Goal: Check status: Check status

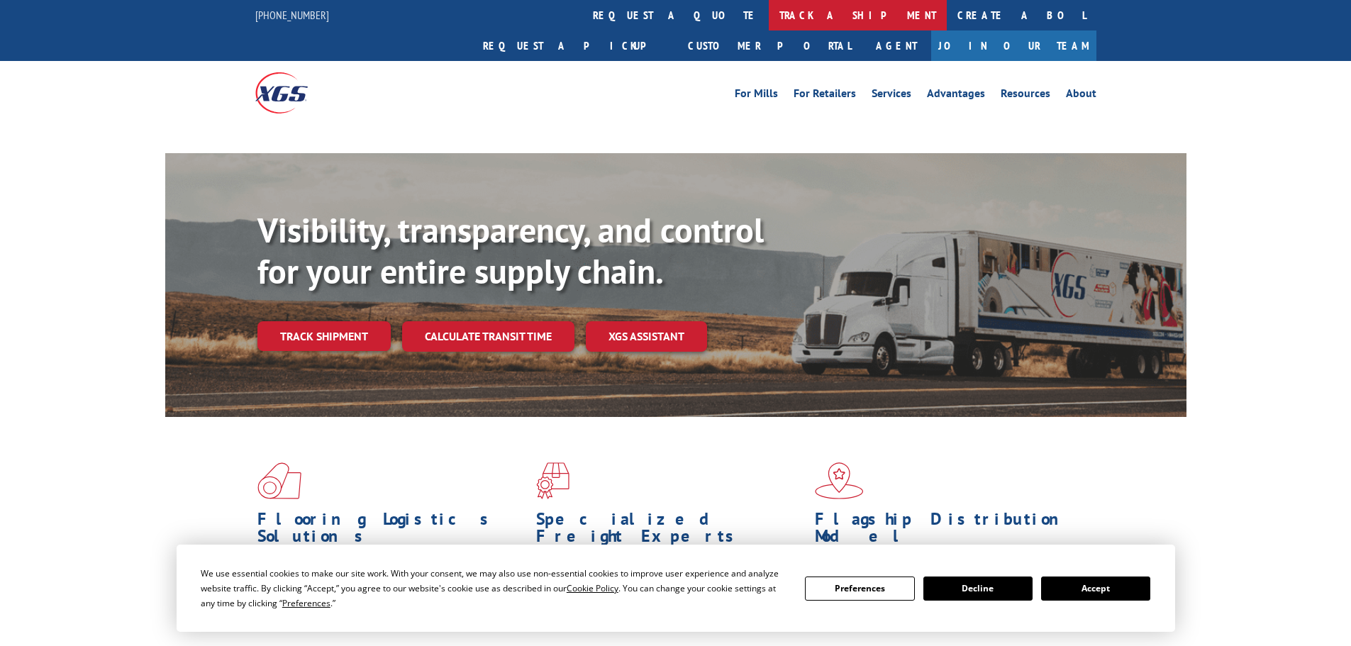
click at [769, 17] on link "track a shipment" at bounding box center [858, 15] width 178 height 30
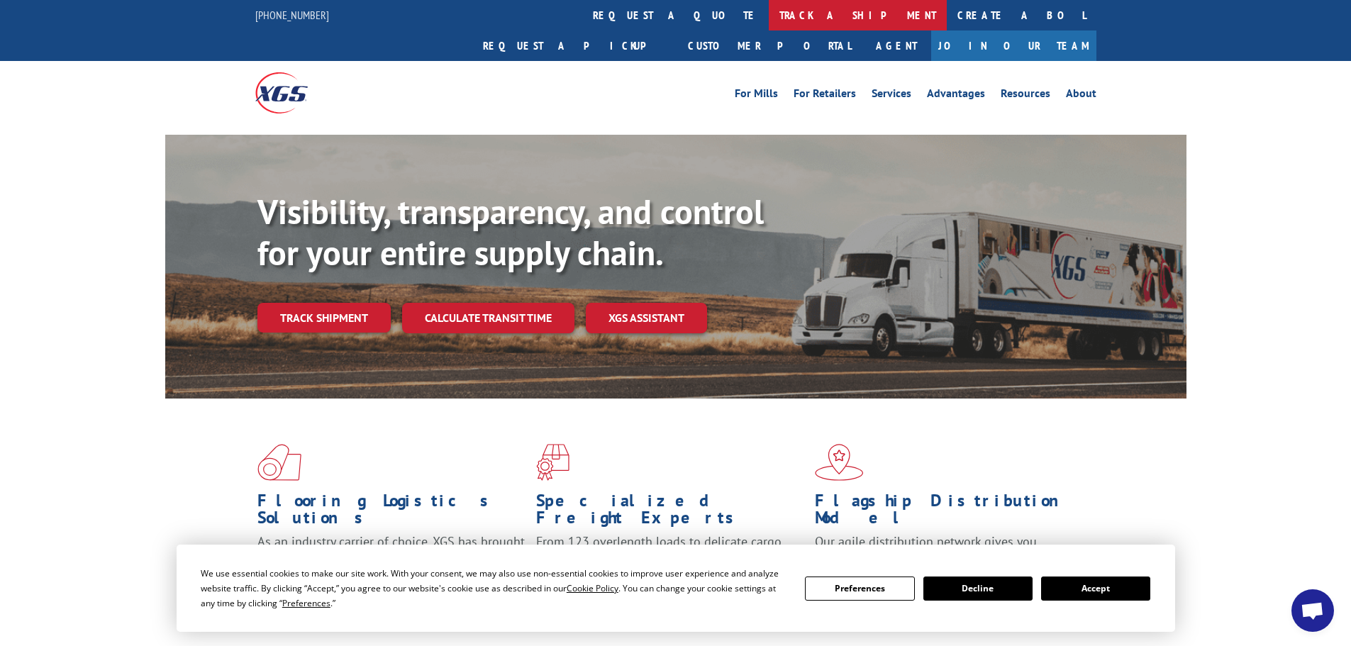
click at [769, 12] on link "track a shipment" at bounding box center [858, 15] width 178 height 30
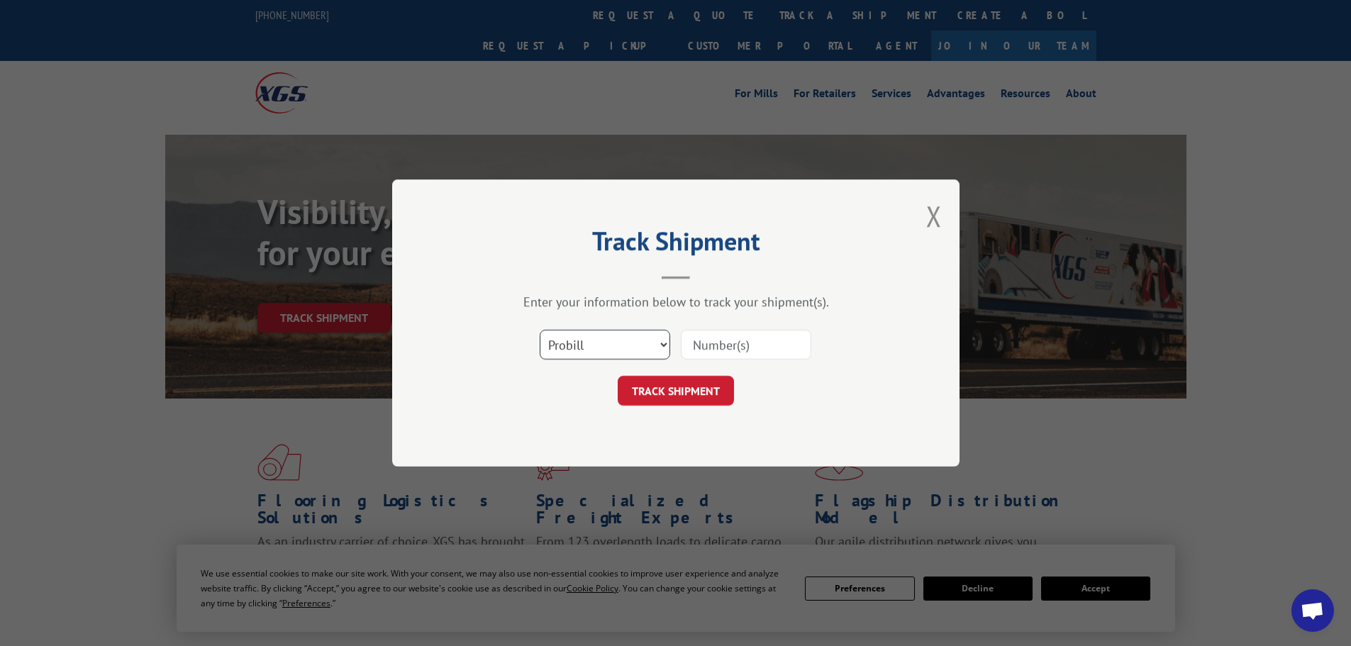
click at [657, 341] on select "Select category... Probill BOL PO" at bounding box center [605, 345] width 130 height 30
select select "bol"
click at [540, 330] on select "Select category... Probill BOL PO" at bounding box center [605, 345] width 130 height 30
click at [781, 337] on input at bounding box center [746, 345] width 130 height 30
paste input "5199342"
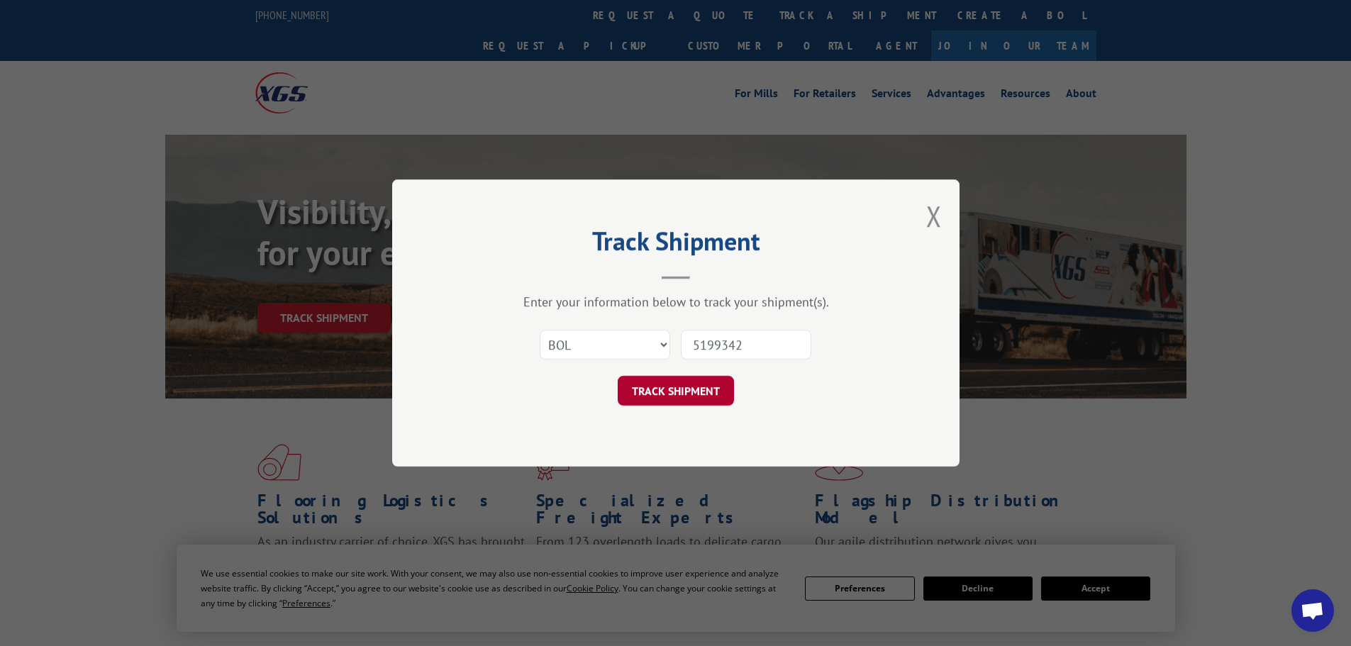
type input "5199342"
click at [704, 385] on button "TRACK SHIPMENT" at bounding box center [676, 391] width 116 height 30
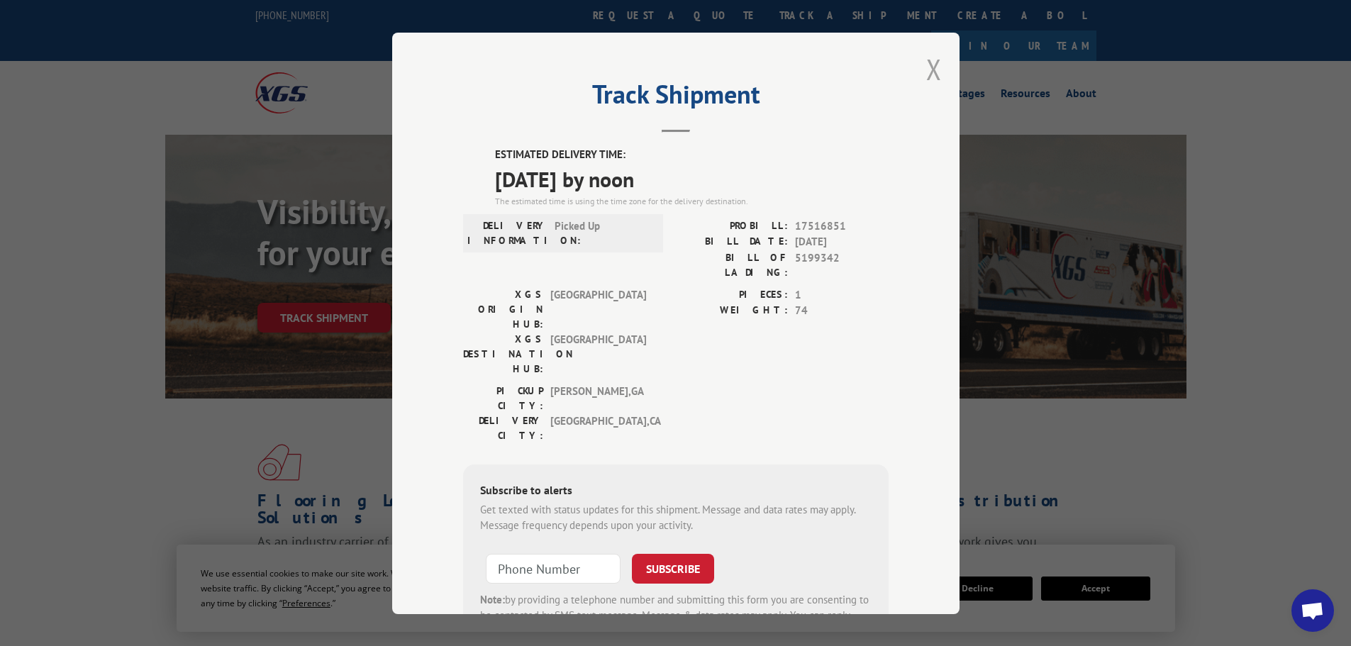
click at [926, 69] on button "Close modal" at bounding box center [934, 69] width 16 height 38
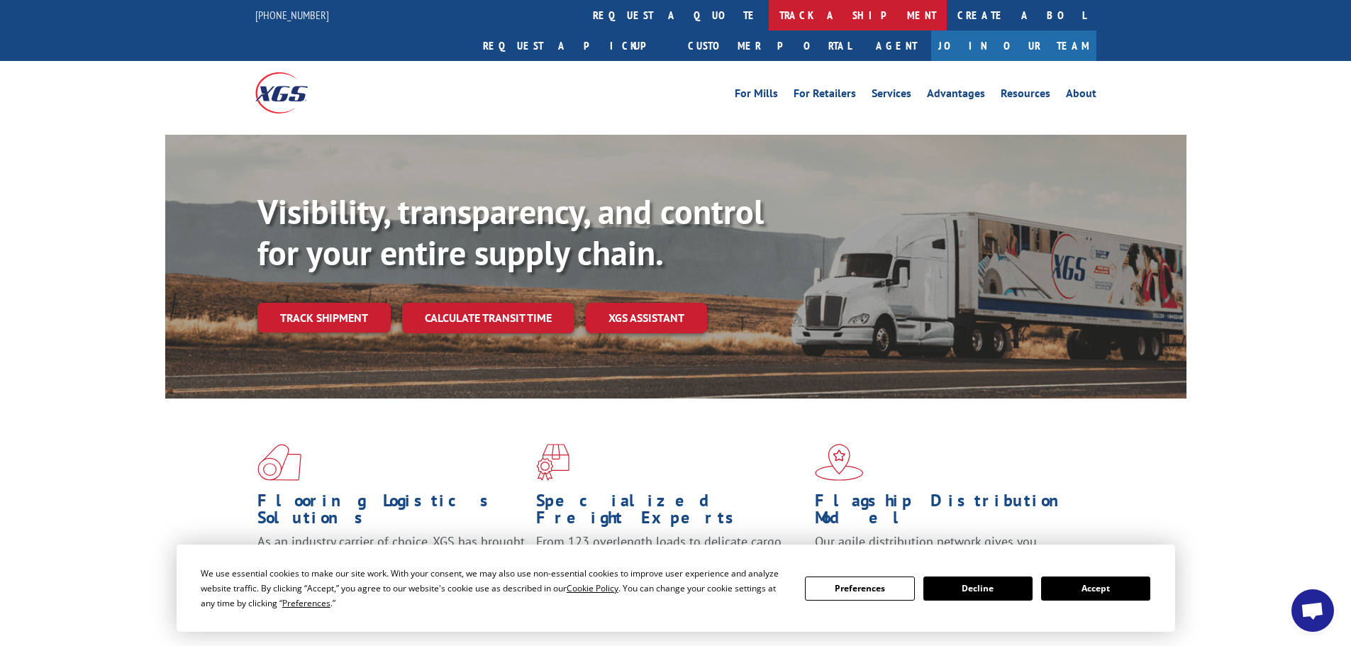
click at [769, 16] on link "track a shipment" at bounding box center [858, 15] width 178 height 30
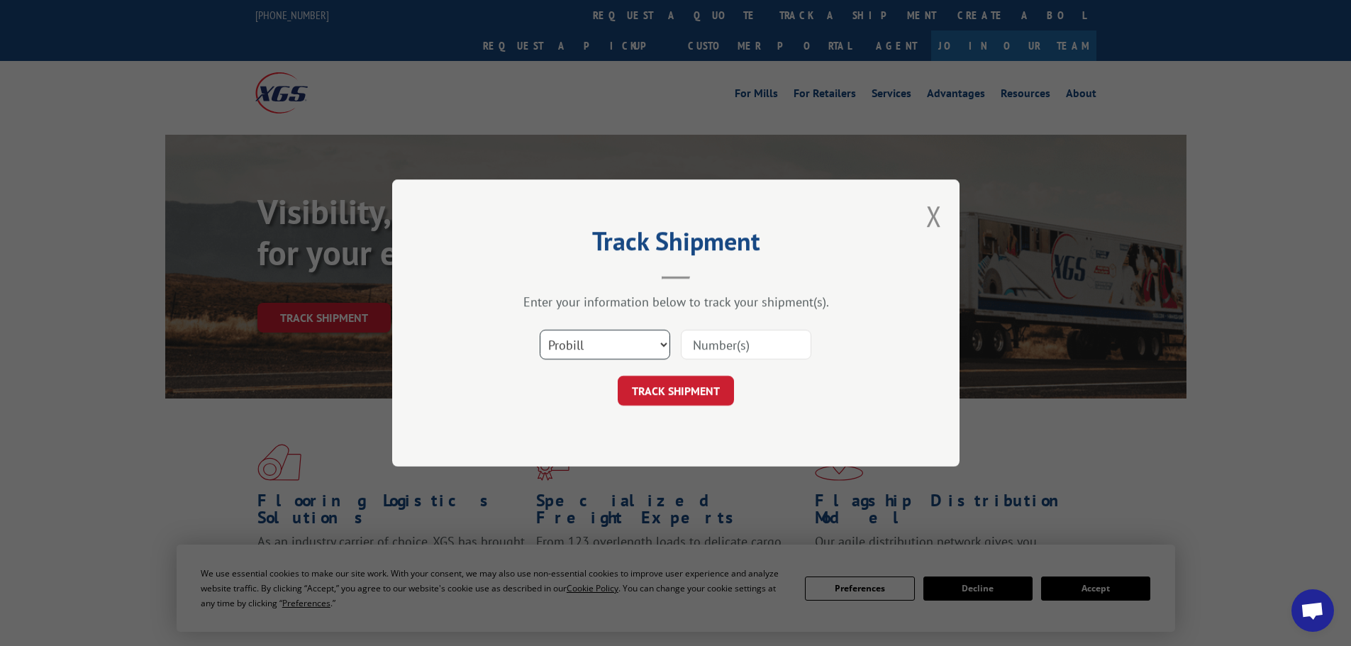
click at [598, 352] on select "Select category... Probill BOL PO" at bounding box center [605, 345] width 130 height 30
select select "po"
click at [540, 330] on select "Select category... Probill BOL PO" at bounding box center [605, 345] width 130 height 30
click at [738, 340] on input at bounding box center [746, 345] width 130 height 30
paste input "17516851"
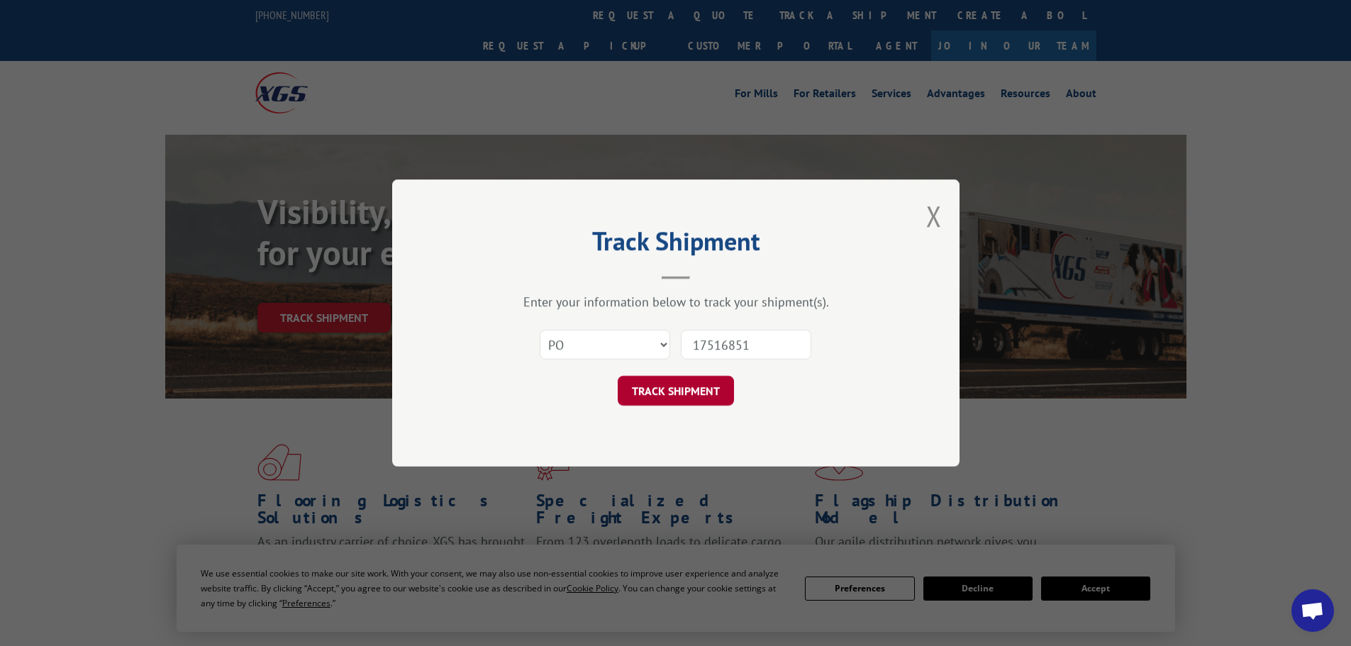
type input "17516851"
click at [693, 386] on button "TRACK SHIPMENT" at bounding box center [676, 391] width 116 height 30
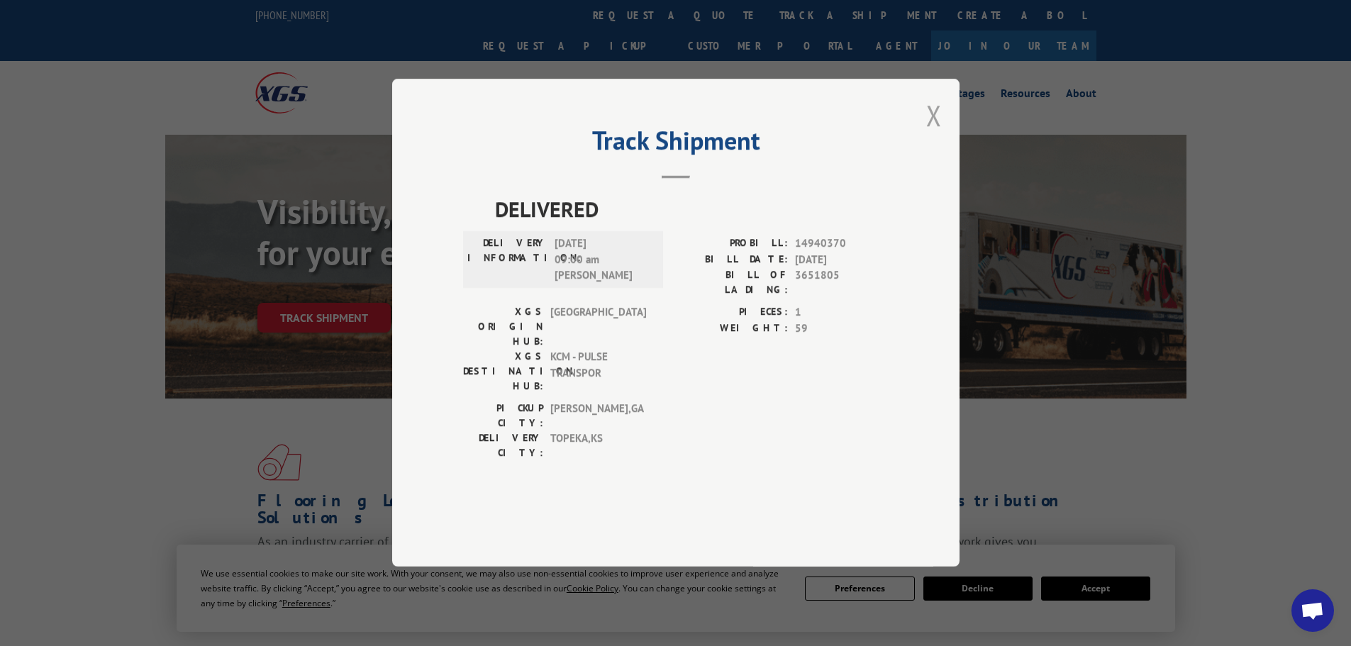
click at [936, 134] on button "Close modal" at bounding box center [934, 115] width 16 height 38
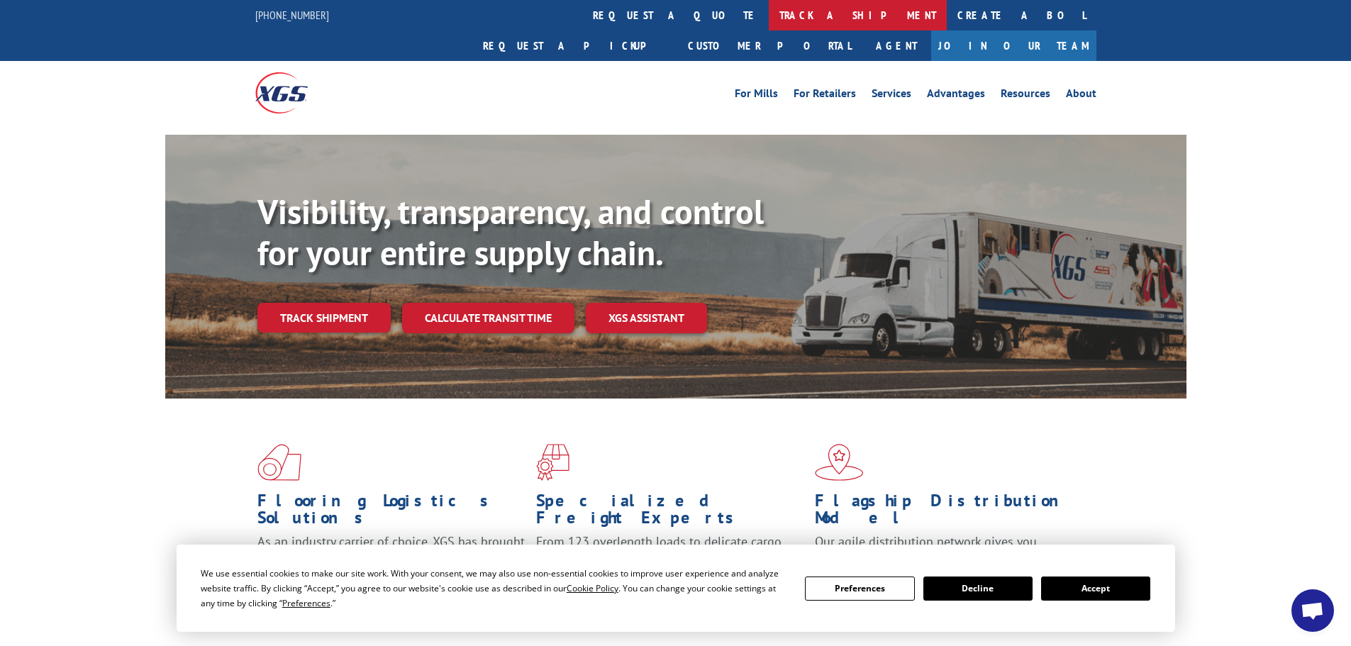
click at [769, 13] on link "track a shipment" at bounding box center [858, 15] width 178 height 30
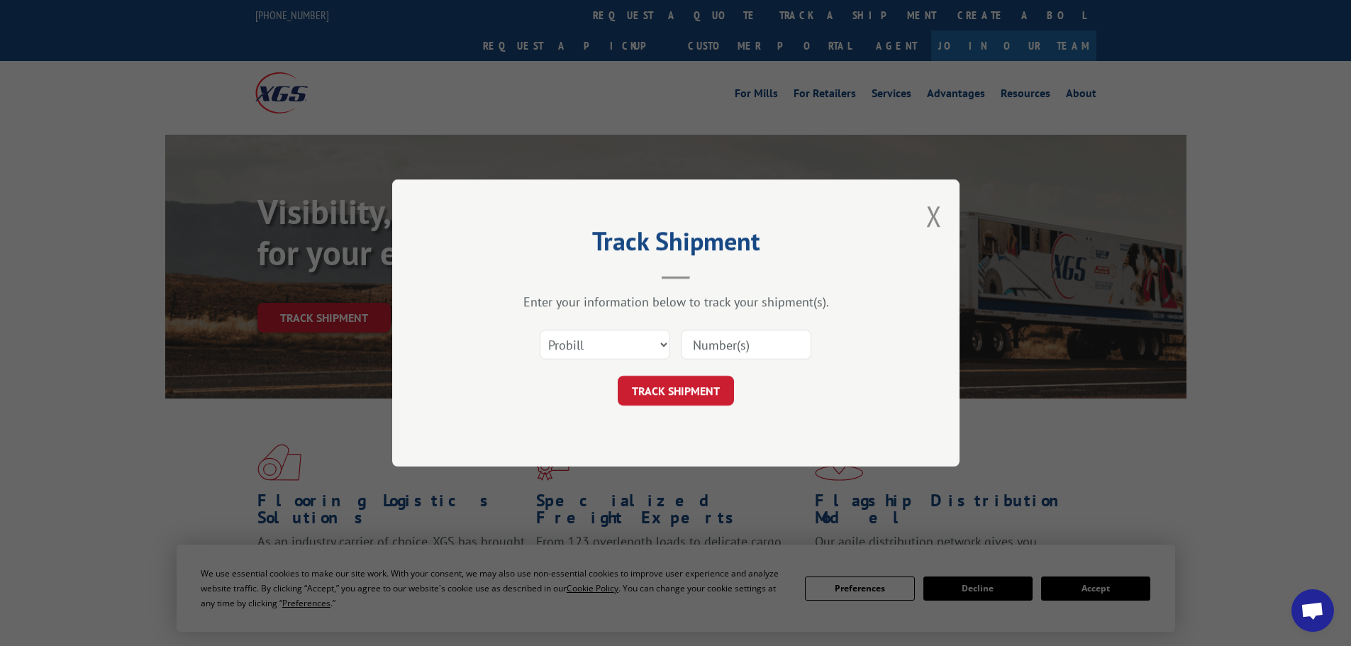
click at [723, 337] on input at bounding box center [746, 345] width 130 height 30
paste input "5199342"
type input "5199342"
click at [700, 388] on button "TRACK SHIPMENT" at bounding box center [676, 391] width 116 height 30
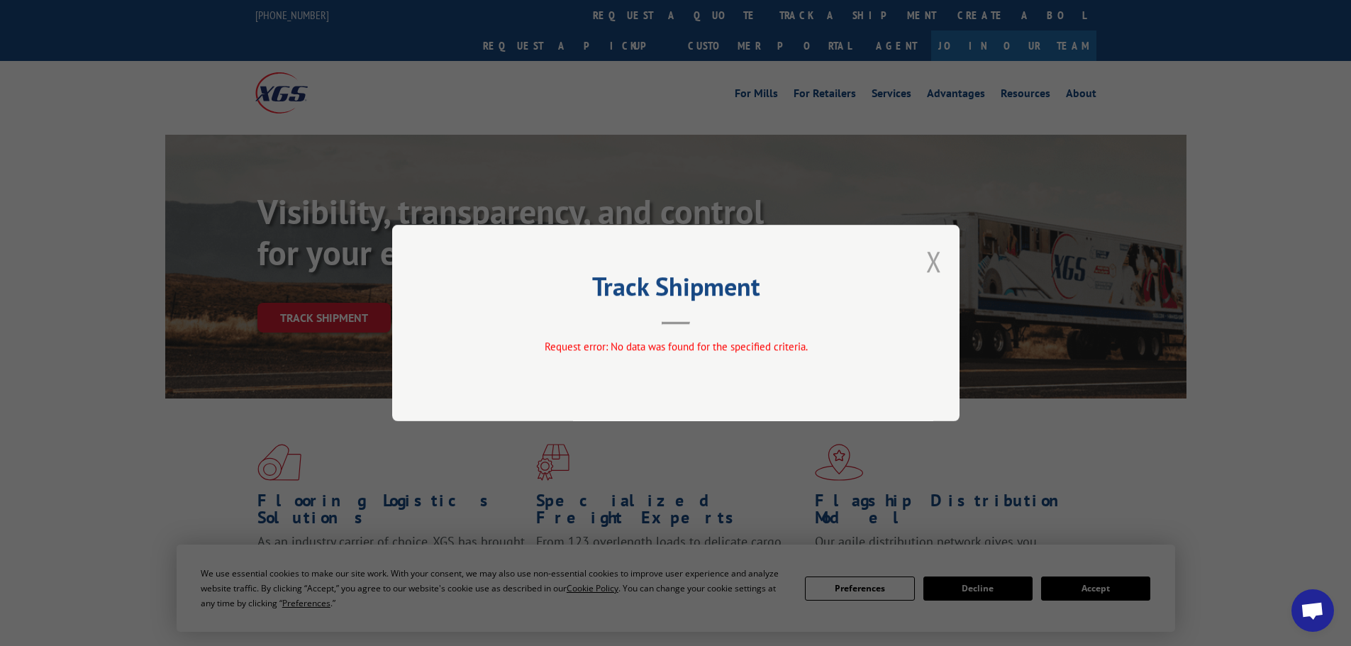
click at [933, 257] on button "Close modal" at bounding box center [934, 261] width 16 height 38
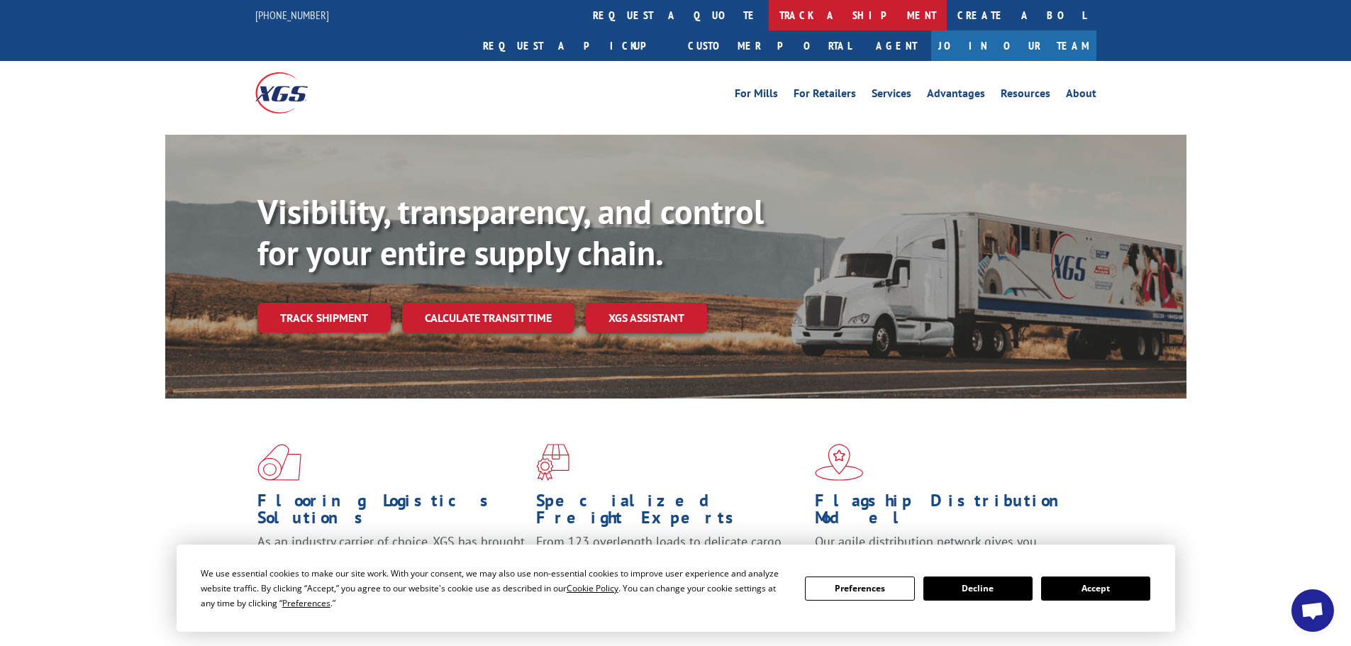
click at [769, 11] on link "track a shipment" at bounding box center [858, 15] width 178 height 30
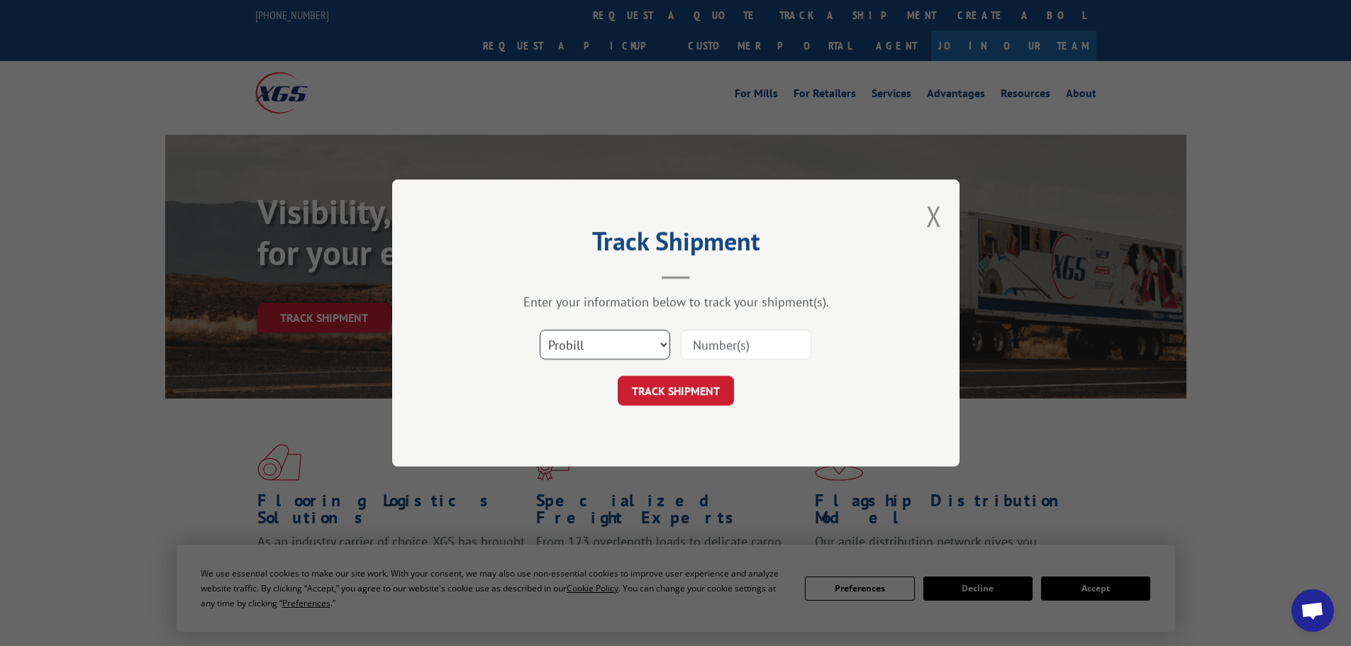
click at [610, 347] on select "Select category... Probill BOL PO" at bounding box center [605, 345] width 130 height 30
select select "bol"
click at [540, 330] on select "Select category... Probill BOL PO" at bounding box center [605, 345] width 130 height 30
click at [715, 395] on button "TRACK SHIPMENT" at bounding box center [676, 391] width 116 height 30
click at [717, 340] on input at bounding box center [746, 345] width 130 height 30
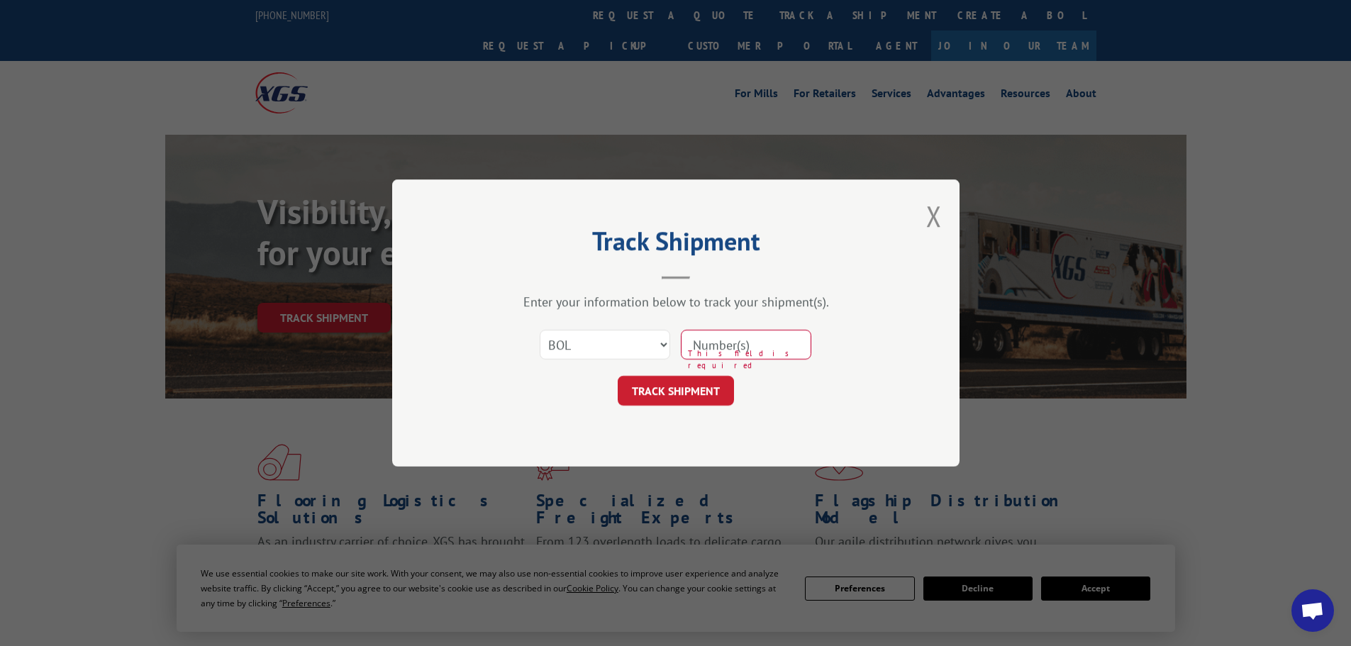
paste input "5199342"
type input "5199342"
click at [705, 395] on button "TRACK SHIPMENT" at bounding box center [676, 391] width 116 height 30
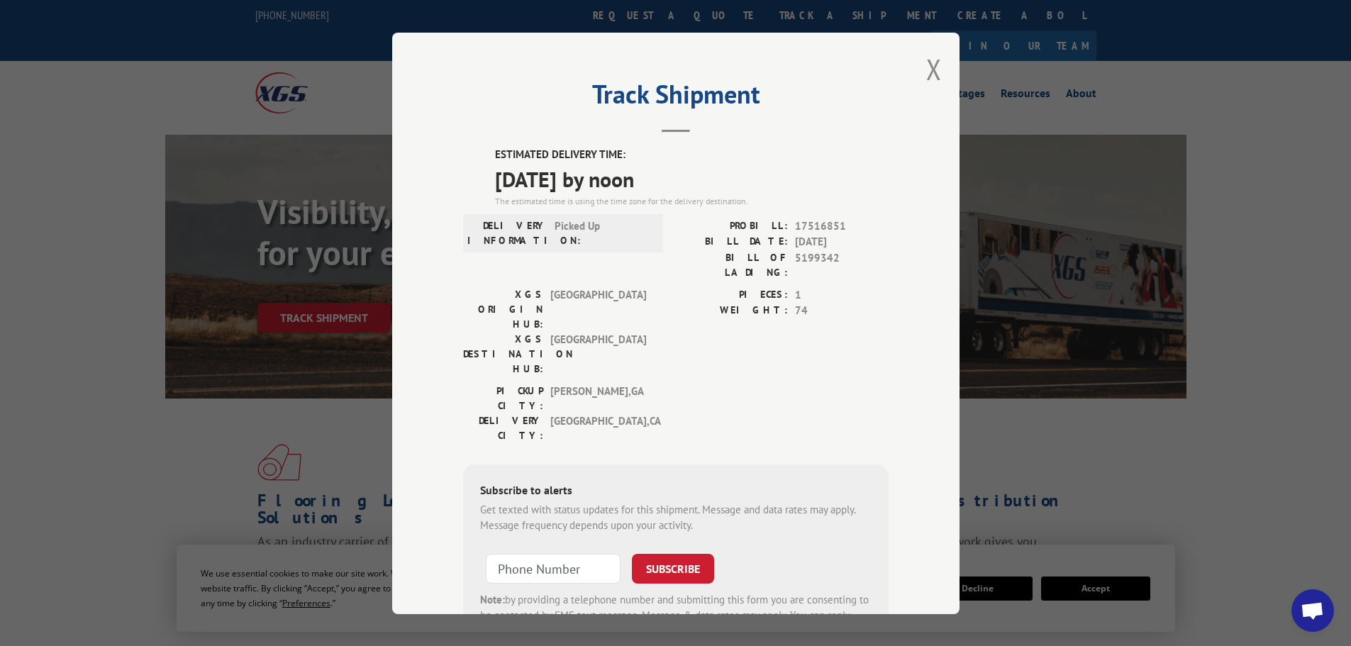
drag, startPoint x: 925, startPoint y: 68, endPoint x: 1079, endPoint y: 285, distance: 266.0
click at [1078, 285] on div "Track Shipment ESTIMATED DELIVERY TIME: 09/15/2025 by noon The estimated time i…" at bounding box center [675, 323] width 1351 height 646
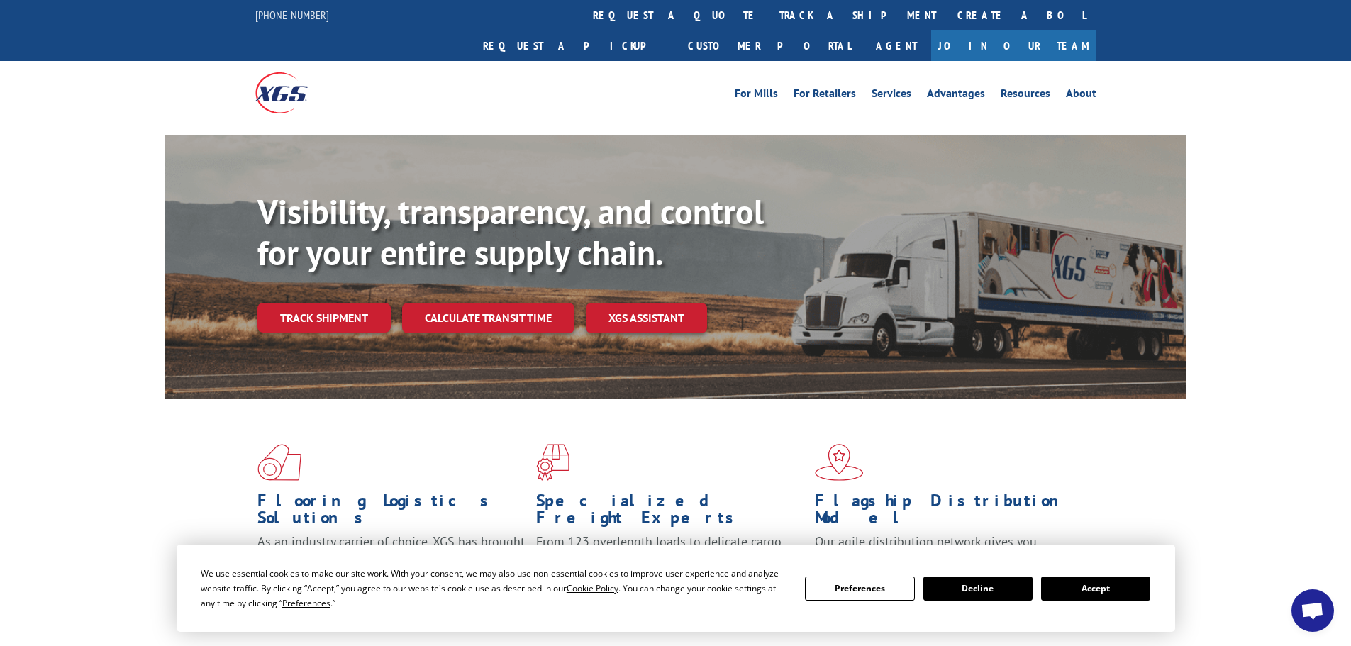
click at [769, 28] on link "track a shipment" at bounding box center [858, 15] width 178 height 30
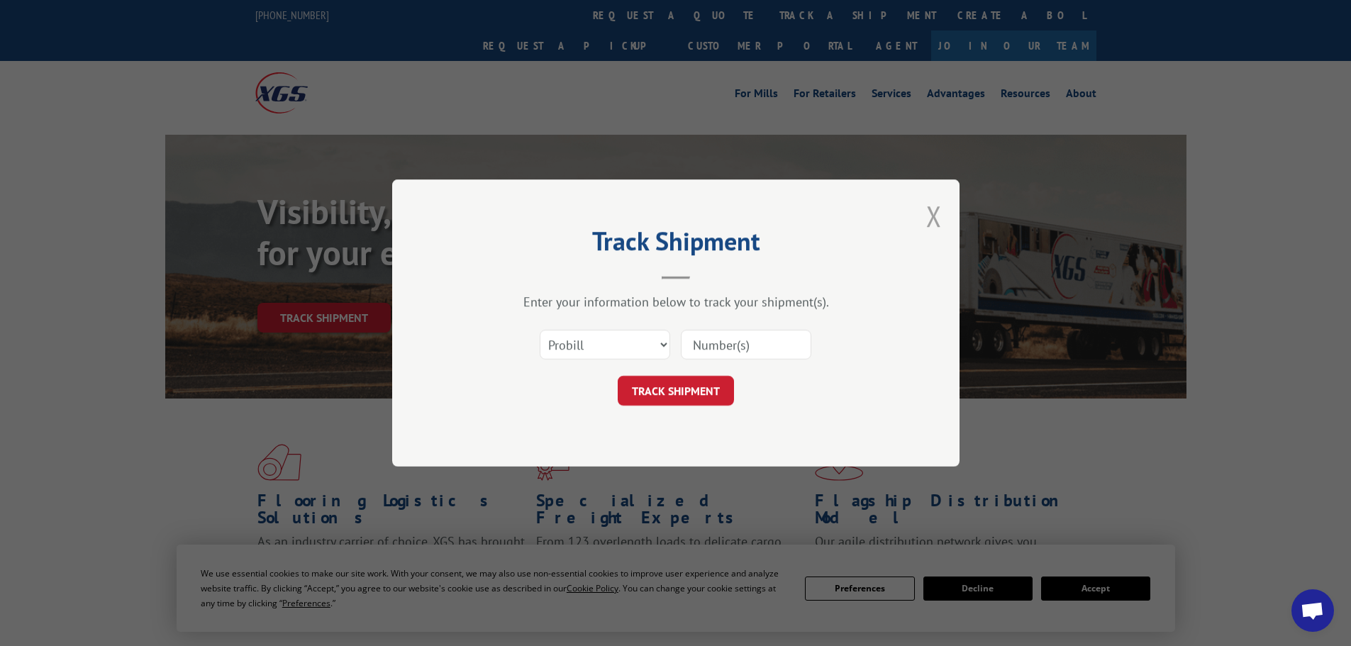
click at [939, 206] on button "Close modal" at bounding box center [934, 216] width 16 height 38
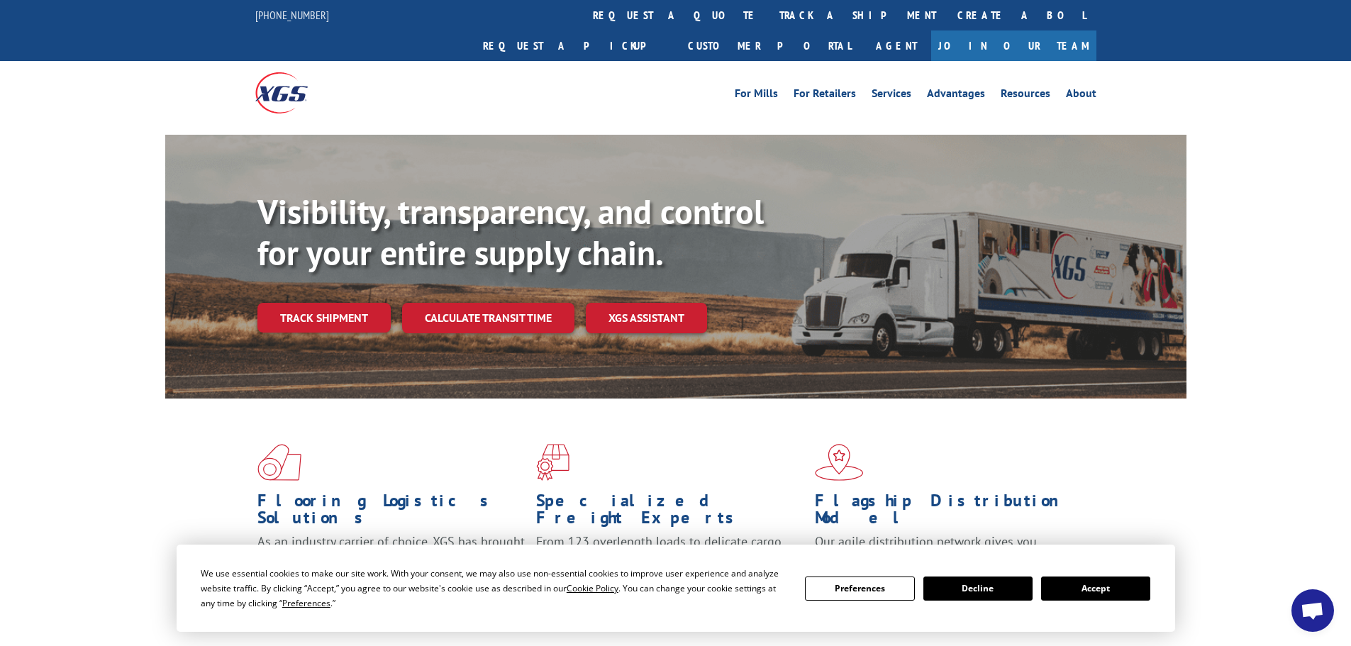
click at [287, 72] on img at bounding box center [281, 92] width 52 height 40
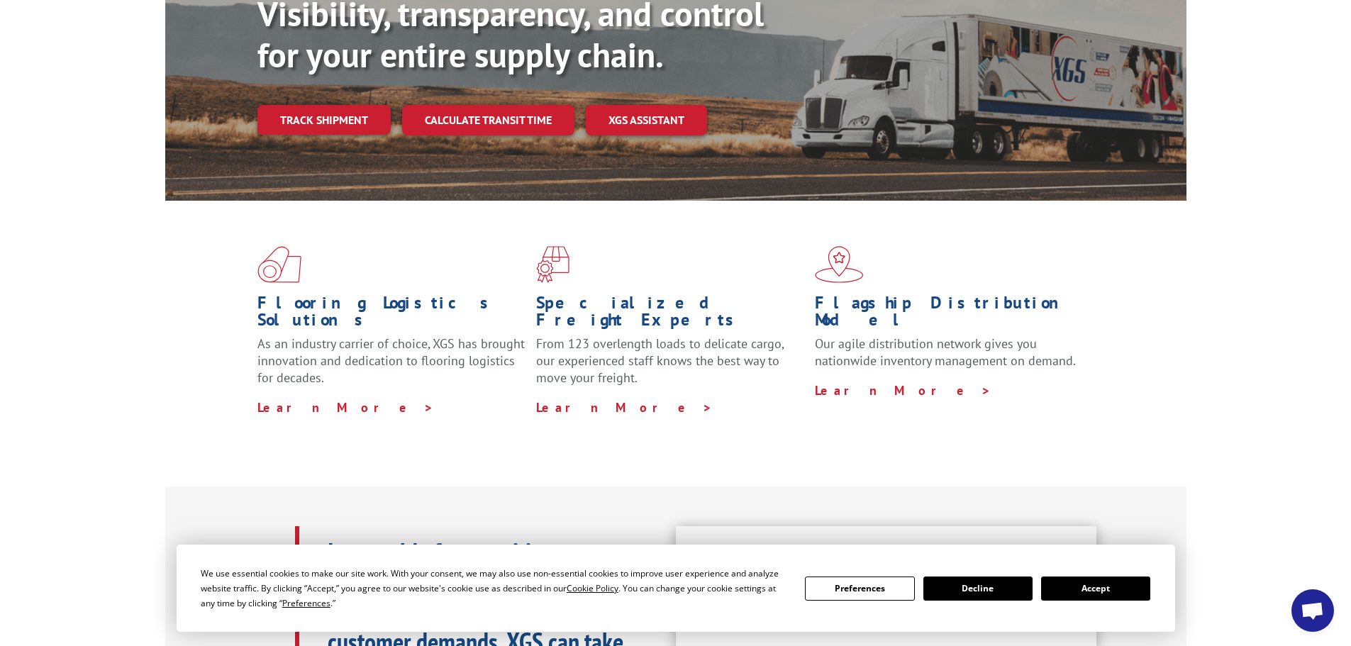
scroll to position [638, 0]
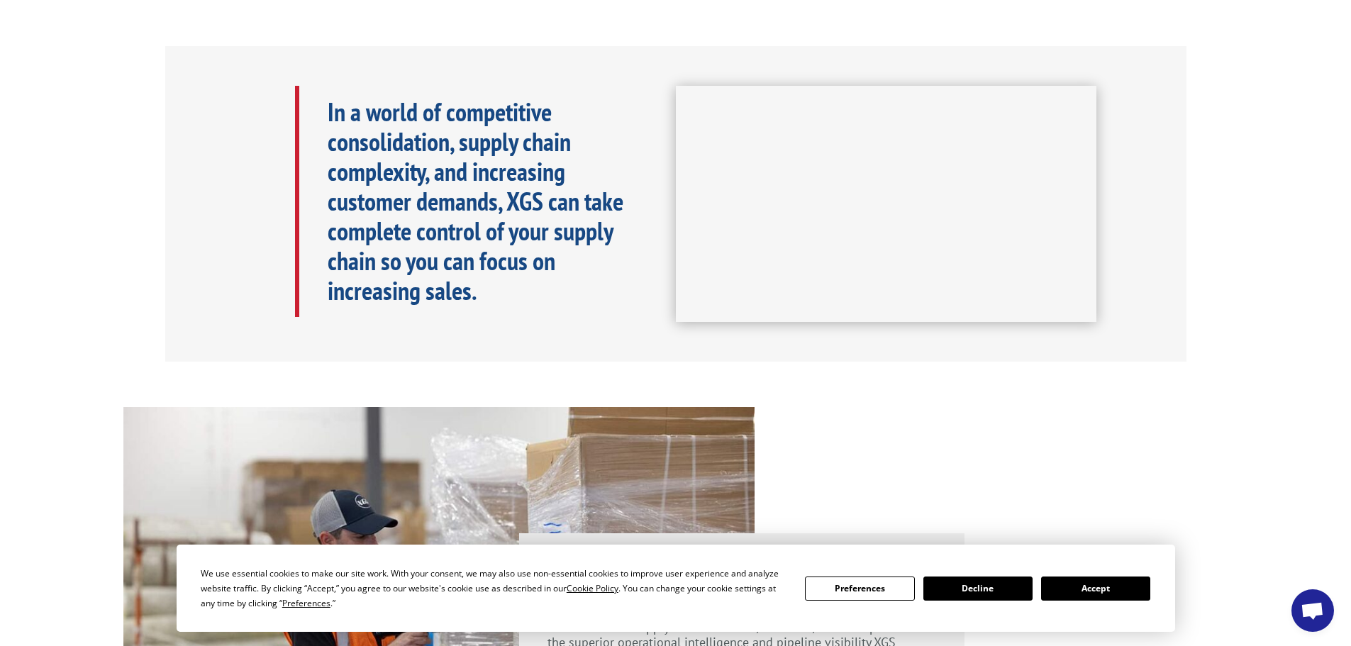
click at [1000, 594] on button "Decline" at bounding box center [977, 588] width 109 height 24
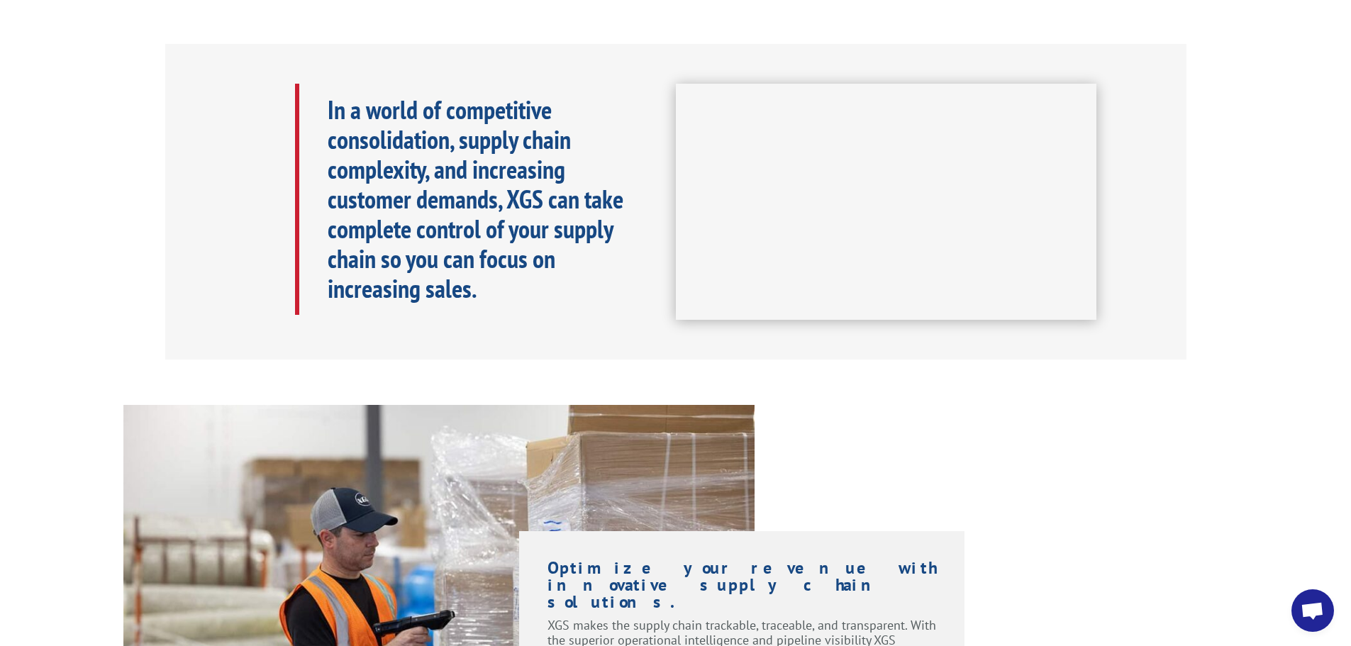
scroll to position [829, 0]
